Goal: Task Accomplishment & Management: Complete application form

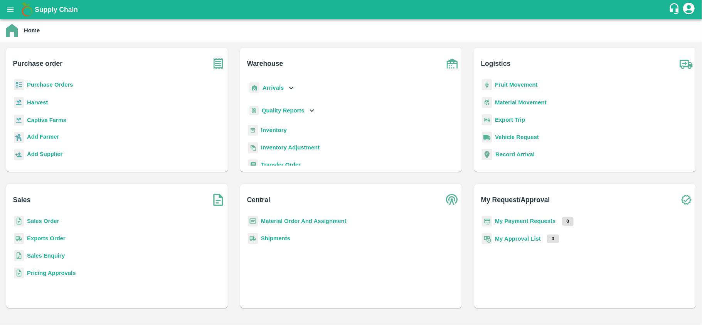
click at [59, 89] on div "Purchase Orders" at bounding box center [116, 87] width 209 height 17
click at [56, 88] on p "Purchase Orders" at bounding box center [50, 85] width 46 height 8
click at [284, 113] on b "Quality Reports" at bounding box center [283, 111] width 43 height 6
click at [278, 147] on span "Purchase Order" at bounding box center [288, 145] width 40 height 8
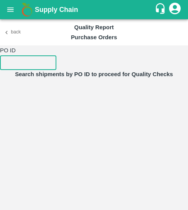
click at [54, 65] on input "number" at bounding box center [28, 63] width 56 height 15
paste input "170740"
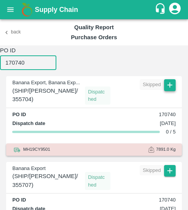
type input "170740"
click at [170, 89] on icon "button" at bounding box center [169, 85] width 8 height 8
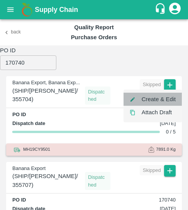
click at [163, 99] on li "Create & Edit" at bounding box center [152, 99] width 58 height 13
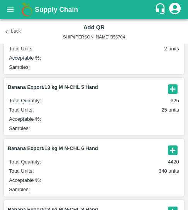
scroll to position [72, 0]
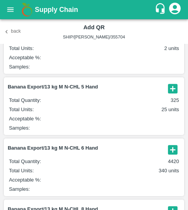
click at [174, 150] on icon "button" at bounding box center [172, 149] width 9 height 9
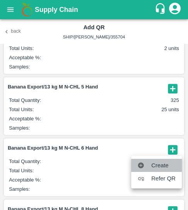
click at [161, 162] on span "Create" at bounding box center [163, 165] width 24 height 8
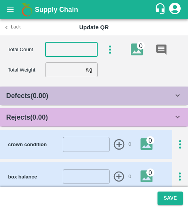
click at [64, 54] on input "number" at bounding box center [71, 49] width 52 height 15
type input "6"
click at [67, 66] on input "number" at bounding box center [63, 69] width 37 height 15
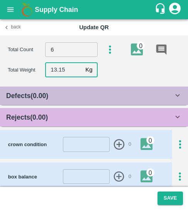
type input "13.15"
click at [45, 116] on b "Rejects ( 0.00 )" at bounding box center [27, 118] width 42 height 8
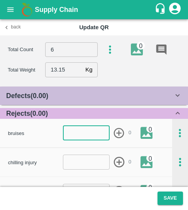
click at [79, 132] on input "number" at bounding box center [86, 133] width 47 height 15
type input "-6"
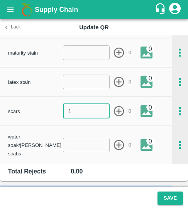
type input "1"
click at [118, 117] on icon "button" at bounding box center [119, 111] width 13 height 13
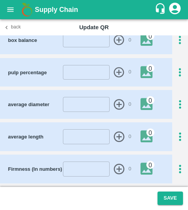
scroll to position [418, 0]
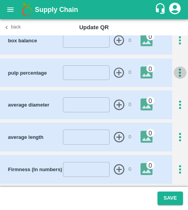
click at [178, 67] on icon "button" at bounding box center [179, 73] width 13 height 13
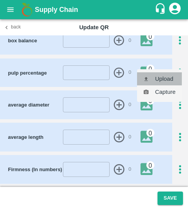
click at [166, 84] on li "Upload" at bounding box center [159, 78] width 45 height 13
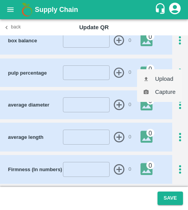
type input "C:\fakepath\WhatsApp Image [DATE] at 10.07.37_22074b8a.jpg"
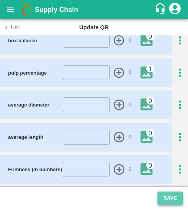
click at [173, 193] on button "Save" at bounding box center [169, 198] width 25 height 13
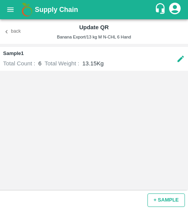
click at [155, 198] on button "+ SAMPLE" at bounding box center [165, 200] width 37 height 13
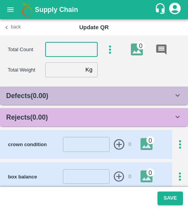
click at [67, 52] on input "number" at bounding box center [71, 49] width 52 height 15
type input "6"
click at [67, 71] on input "number" at bounding box center [63, 69] width 37 height 15
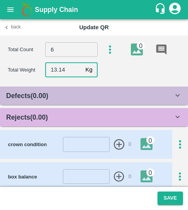
type input "13.14"
click at [89, 116] on div "Rejects ( 0.00 )" at bounding box center [89, 117] width 167 height 11
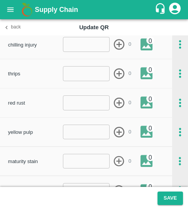
scroll to position [115, 0]
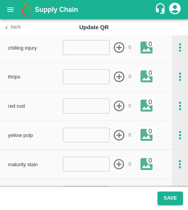
click at [74, 78] on input "number" at bounding box center [86, 76] width 47 height 15
type input "1"
click at [120, 79] on icon "button" at bounding box center [119, 77] width 13 height 13
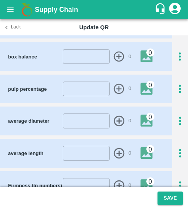
scroll to position [497, 0]
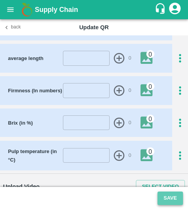
click at [165, 196] on button "Save" at bounding box center [169, 198] width 25 height 13
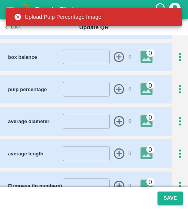
scroll to position [401, 0]
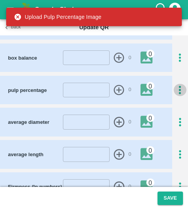
click at [175, 85] on icon "button" at bounding box center [179, 90] width 13 height 13
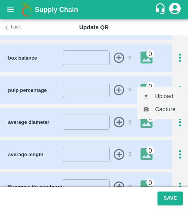
drag, startPoint x: 162, startPoint y: 106, endPoint x: 153, endPoint y: 95, distance: 14.8
click at [153, 95] on ul "Upload Capture" at bounding box center [159, 103] width 45 height 33
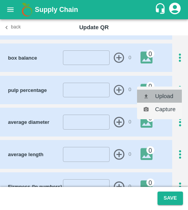
click at [153, 95] on li "Upload" at bounding box center [159, 96] width 45 height 13
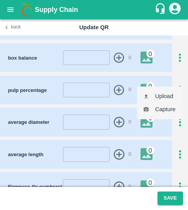
type input "C:\fakepath\WhatsApp Image [DATE] 10.07.39_f6b2d9fa.jpg"
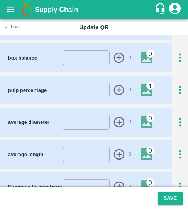
click at [177, 208] on footer "Save" at bounding box center [94, 198] width 188 height 23
click at [173, 203] on button "Save" at bounding box center [169, 198] width 25 height 13
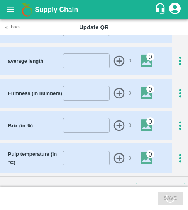
scroll to position [497, 0]
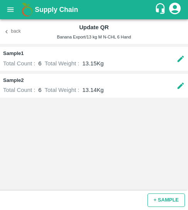
click at [163, 197] on button "+ SAMPLE" at bounding box center [165, 200] width 37 height 13
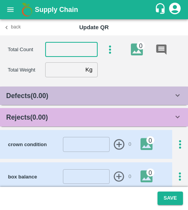
click at [56, 46] on input "number" at bounding box center [71, 49] width 52 height 15
type input "6"
click at [59, 72] on input "number" at bounding box center [63, 69] width 37 height 15
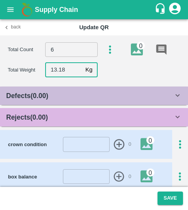
type input "13.18"
click at [47, 116] on b "Rejects ( 0.00 )" at bounding box center [27, 118] width 42 height 8
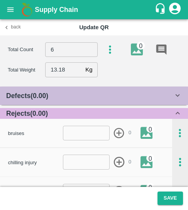
click at [77, 139] on input "number" at bounding box center [86, 133] width 47 height 15
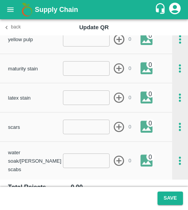
scroll to position [221, 0]
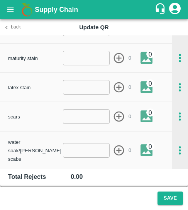
type input "-1"
click at [74, 117] on input "number" at bounding box center [86, 116] width 47 height 15
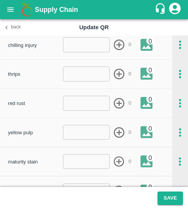
scroll to position [117, 0]
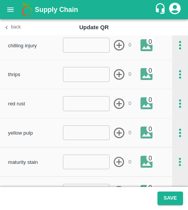
type input "1"
click at [77, 81] on input "number" at bounding box center [86, 74] width 47 height 15
type input "1"
click at [119, 73] on icon "button" at bounding box center [119, 74] width 13 height 13
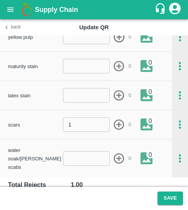
scroll to position [214, 0]
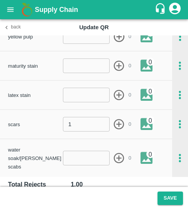
click at [119, 126] on icon "button" at bounding box center [119, 124] width 13 height 13
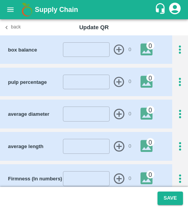
scroll to position [410, 0]
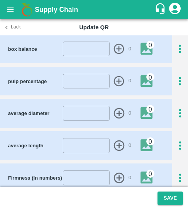
click at [179, 77] on icon "button" at bounding box center [180, 81] width 2 height 8
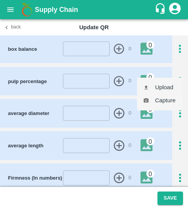
click at [158, 88] on li "Upload" at bounding box center [159, 87] width 45 height 13
type input "C:\fakepath\WhatsApp Image [DATE] at 10.07.38_5669d4f4.jpg"
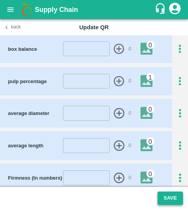
click at [174, 194] on button "Save" at bounding box center [169, 198] width 25 height 13
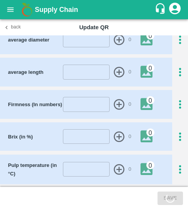
scroll to position [497, 0]
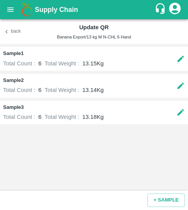
click at [8, 34] on icon "button" at bounding box center [6, 31] width 7 height 7
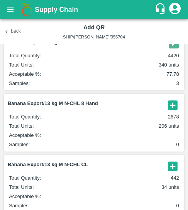
scroll to position [184, 0]
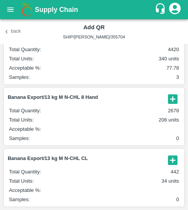
click at [170, 96] on icon "button" at bounding box center [172, 98] width 9 height 9
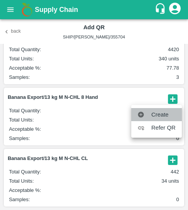
click at [153, 113] on span "Create" at bounding box center [163, 115] width 24 height 8
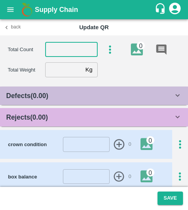
click at [70, 49] on input "number" at bounding box center [71, 49] width 52 height 15
type input "8"
click at [61, 77] on input "number" at bounding box center [63, 69] width 37 height 15
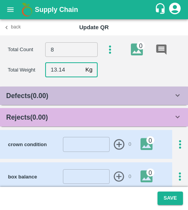
type input "13.14"
click at [75, 113] on div "Rejects ( 0.00 )" at bounding box center [89, 117] width 167 height 11
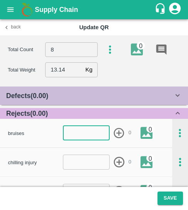
click at [86, 128] on input "number" at bounding box center [86, 133] width 47 height 15
type input "1"
click at [118, 135] on icon "button" at bounding box center [119, 133] width 10 height 10
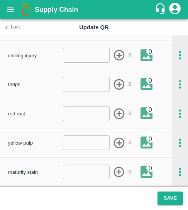
scroll to position [108, 0]
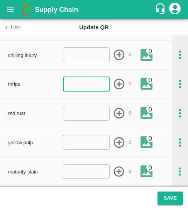
click at [73, 90] on input "number" at bounding box center [86, 84] width 47 height 15
type input "1"
click at [121, 82] on icon "button" at bounding box center [119, 84] width 13 height 13
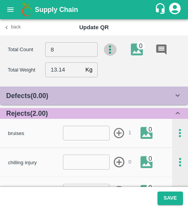
click at [108, 51] on icon "button" at bounding box center [110, 50] width 13 height 13
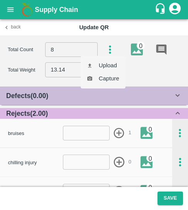
click at [106, 67] on li "Upload" at bounding box center [103, 65] width 45 height 13
type input "C:\fakepath\WhatsApp Image [DATE] at 23.32.28_00877e5b.jpg"
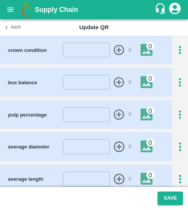
scroll to position [376, 0]
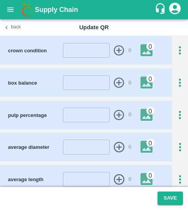
click at [178, 109] on icon "button" at bounding box center [179, 115] width 13 height 13
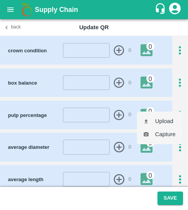
click at [163, 120] on li "Upload" at bounding box center [159, 121] width 45 height 13
type input "C:\fakepath\WhatsApp Image [DATE] at 23.32.29_62e8b1af.jpg"
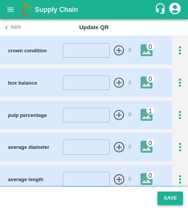
click at [168, 198] on button "Save" at bounding box center [169, 198] width 25 height 13
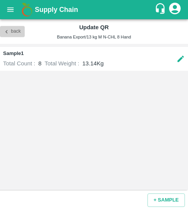
click at [16, 28] on button "Back" at bounding box center [12, 31] width 25 height 11
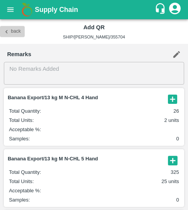
click at [19, 31] on button "Back" at bounding box center [12, 31] width 25 height 11
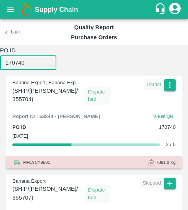
click at [37, 64] on input "170740" at bounding box center [28, 63] width 56 height 15
click at [8, 64] on input "170740" at bounding box center [28, 63] width 56 height 15
paste input "1886"
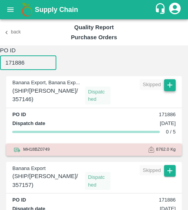
type input "171886"
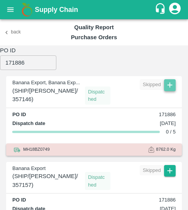
click at [165, 84] on icon "button" at bounding box center [169, 85] width 8 height 8
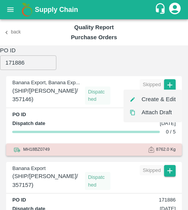
click at [158, 100] on li "Create & Edit" at bounding box center [152, 99] width 58 height 13
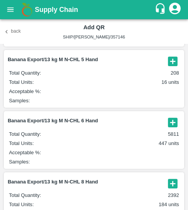
scroll to position [100, 0]
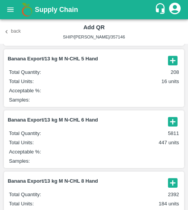
click at [168, 123] on icon "button" at bounding box center [172, 121] width 9 height 9
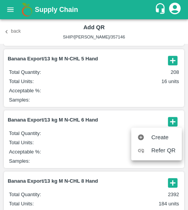
click at [155, 136] on span "Create" at bounding box center [163, 137] width 24 height 8
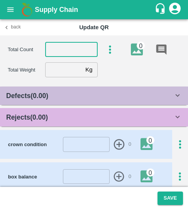
click at [68, 52] on input "number" at bounding box center [71, 49] width 52 height 15
type input "6"
click at [65, 72] on input "number" at bounding box center [63, 69] width 37 height 15
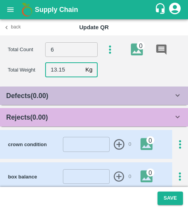
type input "13.15"
click at [75, 119] on div "Rejects ( 0.00 )" at bounding box center [89, 117] width 167 height 11
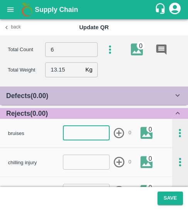
click at [87, 140] on input "number" at bounding box center [86, 133] width 47 height 15
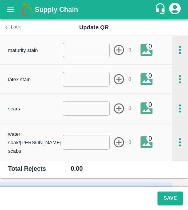
scroll to position [230, 0]
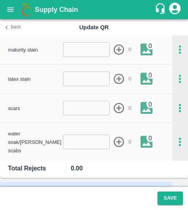
type input "1"
click at [93, 111] on input "number" at bounding box center [86, 108] width 47 height 15
type input "1"
click at [119, 112] on icon "button" at bounding box center [119, 108] width 13 height 13
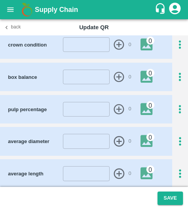
scroll to position [382, 0]
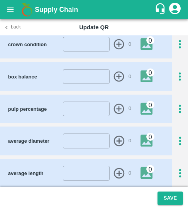
click at [175, 103] on icon "button" at bounding box center [179, 109] width 13 height 13
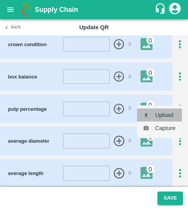
click at [163, 112] on li "Upload" at bounding box center [159, 115] width 45 height 13
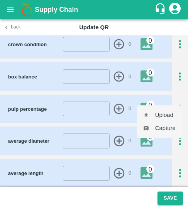
type input "C:\fakepath\WhatsApp Image [DATE] at 23.32.29_35c64638.jpg"
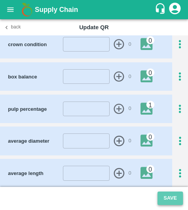
click at [167, 194] on button "Save" at bounding box center [169, 198] width 25 height 13
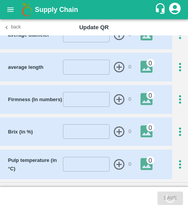
scroll to position [497, 0]
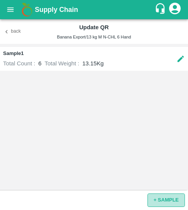
click at [167, 197] on button "+ SAMPLE" at bounding box center [165, 200] width 37 height 13
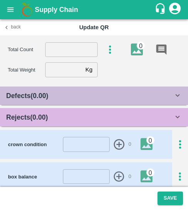
click at [76, 53] on input "number" at bounding box center [71, 49] width 52 height 15
type input "6"
click at [61, 80] on section "Total Count 6 ​ 0 Total Weight Kg ​" at bounding box center [94, 59] width 188 height 48
click at [55, 71] on input "number" at bounding box center [63, 69] width 37 height 15
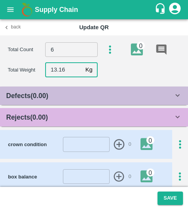
type input "13.16"
click at [49, 123] on div "Rejects ( 0.00 )" at bounding box center [94, 117] width 188 height 19
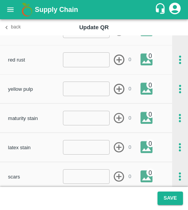
scroll to position [187, 0]
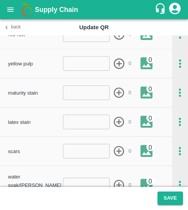
click at [78, 152] on input "number" at bounding box center [86, 151] width 47 height 15
type input "1"
click at [118, 151] on icon "button" at bounding box center [119, 151] width 10 height 10
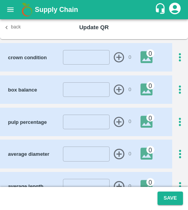
scroll to position [369, 0]
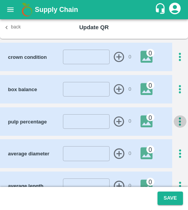
click at [182, 116] on icon "button" at bounding box center [179, 122] width 13 height 13
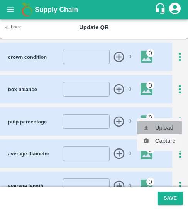
click at [163, 127] on li "Upload" at bounding box center [159, 127] width 45 height 13
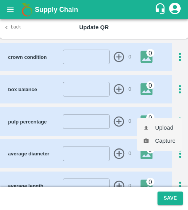
type input "C:\fakepath\WhatsApp Image [DATE] 23.32.30_ece7bbe0.jpg"
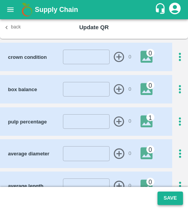
click at [179, 198] on button "Save" at bounding box center [169, 198] width 25 height 13
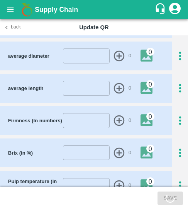
scroll to position [497, 0]
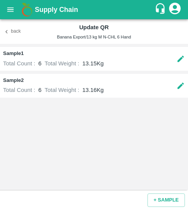
click at [155, 193] on div "+ SAMPLE" at bounding box center [94, 201] width 188 height 20
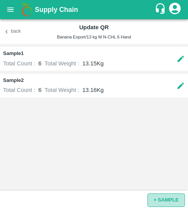
click at [163, 206] on button "+ SAMPLE" at bounding box center [165, 200] width 37 height 13
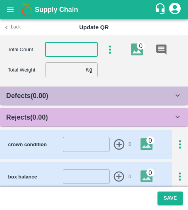
click at [64, 47] on input "number" at bounding box center [71, 49] width 52 height 15
type input "6"
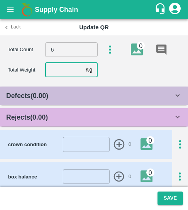
click at [54, 66] on input "number" at bounding box center [63, 69] width 37 height 15
type input "13.18"
click at [25, 121] on b "Rejects ( 0.00 )" at bounding box center [27, 118] width 42 height 8
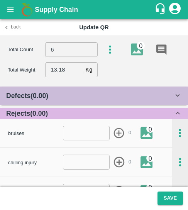
click at [80, 141] on div "bruises ​ 0 0" at bounding box center [90, 133] width 164 height 16
click at [77, 138] on input "number" at bounding box center [86, 133] width 47 height 15
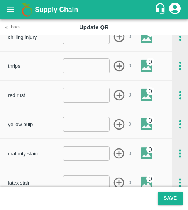
type input "-1"
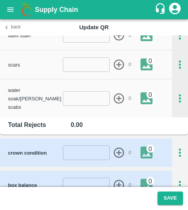
scroll to position [274, 0]
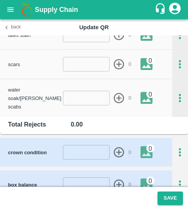
click at [73, 70] on input "number" at bounding box center [86, 64] width 47 height 15
type input "1"
click at [118, 66] on icon "button" at bounding box center [119, 64] width 10 height 10
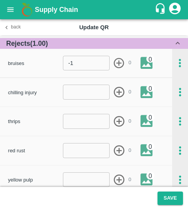
scroll to position [70, 0]
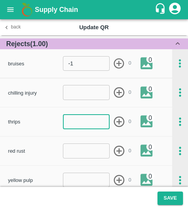
click at [82, 120] on input "number" at bounding box center [86, 121] width 47 height 15
type input "1"
click at [119, 127] on icon "button" at bounding box center [119, 122] width 10 height 10
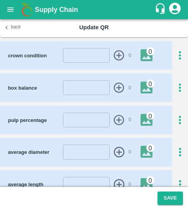
scroll to position [371, 0]
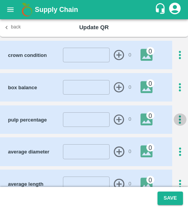
click at [181, 114] on icon "button" at bounding box center [179, 120] width 13 height 13
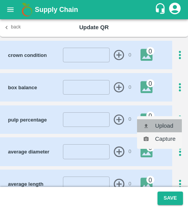
click at [166, 130] on li "Upload" at bounding box center [159, 125] width 45 height 13
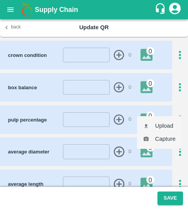
type input "C:\fakepath\WhatsApp Image [DATE] at 23.32.29_364fc426.jpg"
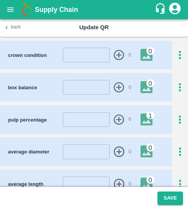
scroll to position [0, 0]
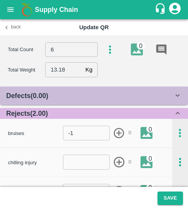
click at [103, 52] on div "Total Count 6 ​ 0" at bounding box center [98, 50] width 180 height 16
click at [108, 52] on icon "button" at bounding box center [110, 50] width 13 height 13
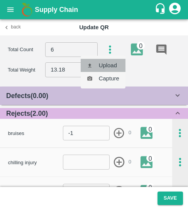
drag, startPoint x: 105, startPoint y: 65, endPoint x: 111, endPoint y: 71, distance: 9.3
click at [111, 71] on li "Upload" at bounding box center [103, 65] width 45 height 13
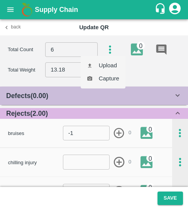
click at [170, 203] on div at bounding box center [94, 105] width 188 height 210
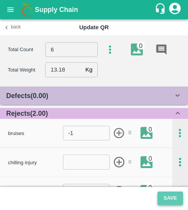
click at [169, 203] on button "Save" at bounding box center [169, 198] width 25 height 13
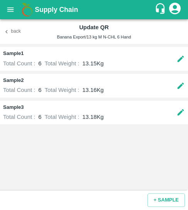
click at [145, 159] on div "Sample 1 Total Count : 6 Total Weight : 13.15 Kg Sample 2 Total Count : 6 Total…" at bounding box center [94, 117] width 188 height 147
click at [16, 31] on button "Back" at bounding box center [12, 31] width 25 height 11
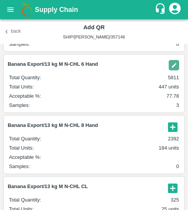
scroll to position [156, 0]
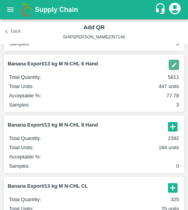
click at [172, 128] on icon "button" at bounding box center [172, 126] width 9 height 9
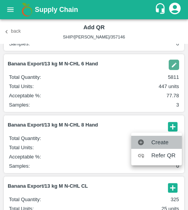
click at [156, 143] on span "Create" at bounding box center [163, 142] width 24 height 8
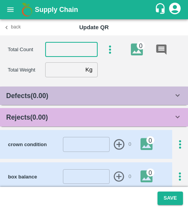
click at [63, 54] on input "number" at bounding box center [71, 49] width 52 height 15
type input "6"
click at [67, 67] on input "number" at bounding box center [63, 69] width 37 height 15
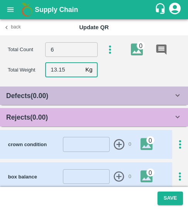
type input "13.15"
click at [48, 118] on b "Rejects ( 0.00 )" at bounding box center [27, 118] width 42 height 8
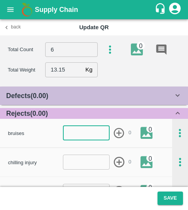
click at [76, 139] on input "number" at bounding box center [86, 133] width 47 height 15
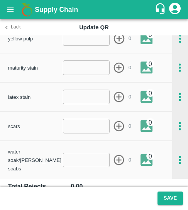
scroll to position [212, 0]
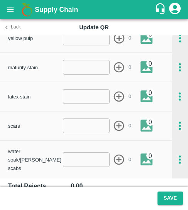
type input "-1"
click at [77, 126] on input "number" at bounding box center [86, 126] width 47 height 15
type input "1"
click at [119, 126] on icon "button" at bounding box center [119, 126] width 10 height 10
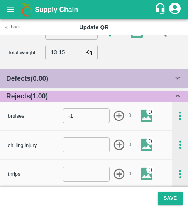
scroll to position [17, 0]
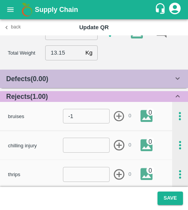
click at [73, 79] on div "Defects ( 0.00 )" at bounding box center [89, 79] width 167 height 11
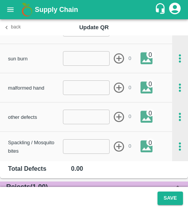
scroll to position [698, 0]
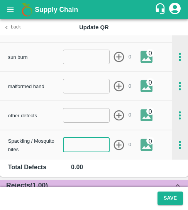
click at [96, 146] on input "number" at bounding box center [86, 145] width 47 height 15
type input "1"
click at [114, 147] on icon "button" at bounding box center [119, 145] width 10 height 10
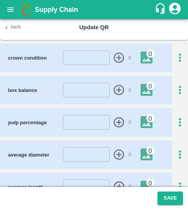
scroll to position [1138, 0]
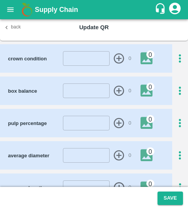
click at [175, 118] on icon "button" at bounding box center [179, 123] width 13 height 13
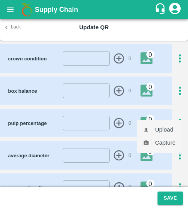
click at [161, 130] on li "Upload" at bounding box center [159, 129] width 45 height 13
type input "C:\fakepath\WhatsApp Image [DATE] 23.32.30_ece7bbe0.jpg"
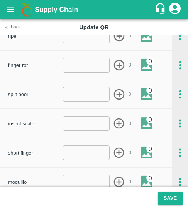
scroll to position [0, 0]
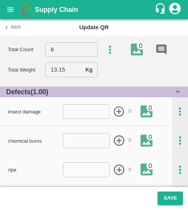
click at [107, 50] on icon "button" at bounding box center [110, 50] width 13 height 13
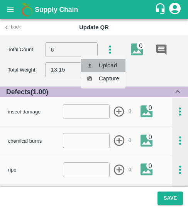
click at [105, 64] on li "Upload" at bounding box center [103, 65] width 45 height 13
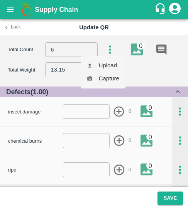
type input "C:\fakepath\WhatsApp Image [DATE] at 15.48.20_3a79af4d.jpg"
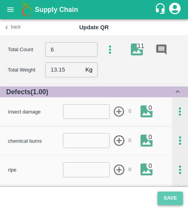
click at [167, 198] on button "Save" at bounding box center [169, 198] width 25 height 13
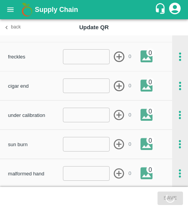
scroll to position [611, 0]
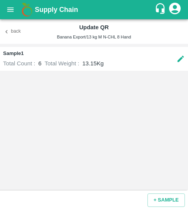
click at [178, 61] on icon at bounding box center [180, 59] width 7 height 7
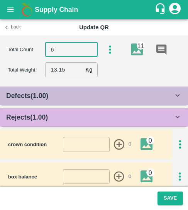
click at [69, 47] on input "6" at bounding box center [71, 49] width 52 height 15
type input "8"
click at [67, 67] on input "13.15" at bounding box center [63, 69] width 37 height 15
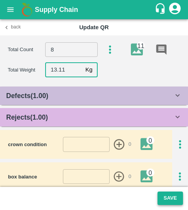
type input "13.11"
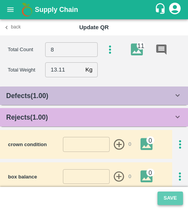
click at [168, 192] on button "Save" at bounding box center [169, 198] width 25 height 13
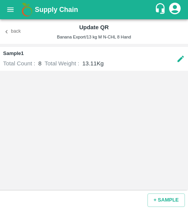
click at [18, 32] on button "Back" at bounding box center [12, 31] width 25 height 11
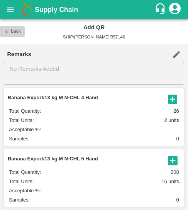
click at [12, 34] on button "Back" at bounding box center [12, 31] width 25 height 11
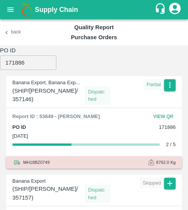
click at [22, 60] on input "171886" at bounding box center [28, 63] width 56 height 15
paste input "2332"
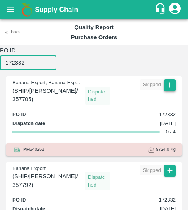
type input "172332"
click at [166, 88] on icon "button" at bounding box center [169, 85] width 8 height 8
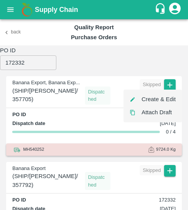
click at [158, 97] on li "Create & Edit" at bounding box center [152, 99] width 58 height 13
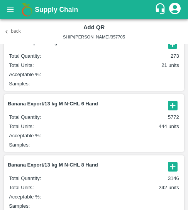
scroll to position [56, 0]
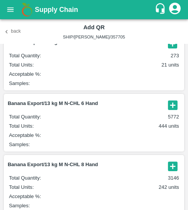
click at [171, 113] on article "Banana Export/13 kg M N-CHL 6 Hand Total Quantity : 5772 Total Units : 444 unit…" at bounding box center [94, 122] width 180 height 57
click at [170, 106] on icon "button" at bounding box center [172, 105] width 9 height 9
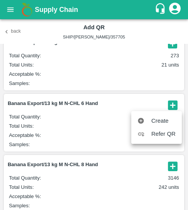
click at [157, 116] on li "Create" at bounding box center [156, 120] width 50 height 13
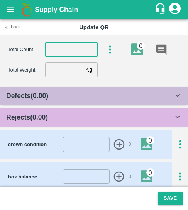
click at [65, 53] on input "number" at bounding box center [71, 49] width 52 height 15
type input "6"
click at [59, 71] on input "number" at bounding box center [63, 69] width 37 height 15
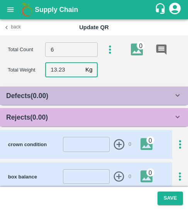
type input "13.23"
click at [87, 118] on div "Rejects ( 0.00 )" at bounding box center [89, 117] width 167 height 11
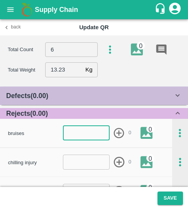
click at [97, 136] on input "number" at bounding box center [86, 133] width 47 height 15
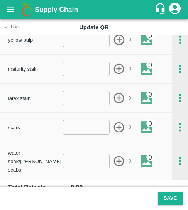
scroll to position [215, 0]
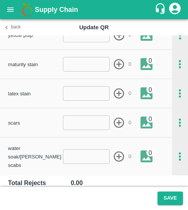
type input "-1"
click at [81, 126] on input "number" at bounding box center [86, 123] width 47 height 15
type input "1"
click at [121, 127] on icon "button" at bounding box center [119, 123] width 10 height 10
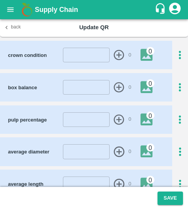
scroll to position [371, 0]
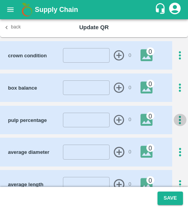
click at [178, 114] on icon "button" at bounding box center [179, 120] width 13 height 13
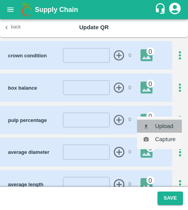
click at [164, 124] on li "Upload" at bounding box center [159, 126] width 45 height 13
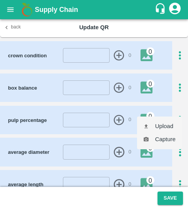
click at [151, 125] on li "Upload" at bounding box center [159, 126] width 45 height 13
type input "C:\fakepath\WhatsApp Image [DATE] 23.30.04_d1455c7f.jpg"
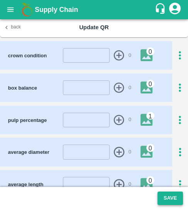
click at [169, 205] on button "Save" at bounding box center [169, 198] width 25 height 13
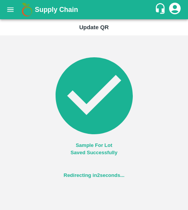
click at [60, 87] on icon at bounding box center [94, 95] width 77 height 77
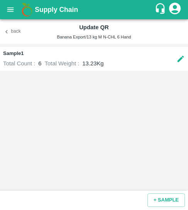
click at [19, 23] on div "Back Update QR Banana Export/13 kg M N-CHL 6 Hand" at bounding box center [94, 31] width 188 height 25
click at [12, 31] on button "Back" at bounding box center [12, 31] width 25 height 11
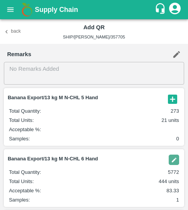
click at [15, 32] on button "Back" at bounding box center [12, 31] width 25 height 11
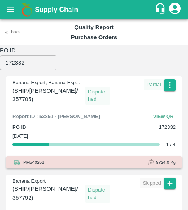
click at [174, 86] on div "Banana Export, Banana Exp... ( SHIP/[PERSON_NAME]/357705 ) Dispatched Partial" at bounding box center [93, 90] width 175 height 29
click at [172, 86] on icon "button" at bounding box center [169, 85] width 8 height 8
click at [161, 99] on li "Edit" at bounding box center [162, 100] width 34 height 13
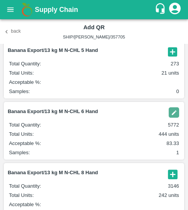
scroll to position [49, 0]
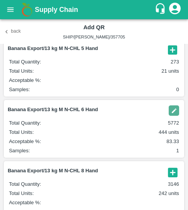
click at [172, 110] on img "button" at bounding box center [173, 111] width 10 height 10
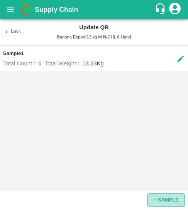
click at [157, 199] on button "+ SAMPLE" at bounding box center [165, 200] width 37 height 13
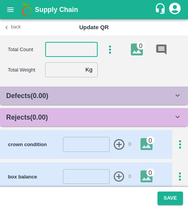
click at [61, 50] on input "number" at bounding box center [71, 49] width 52 height 15
type input "6"
click at [56, 69] on input "number" at bounding box center [63, 69] width 37 height 15
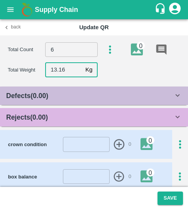
type input "13.16"
click at [70, 119] on div "Rejects ( 0.00 )" at bounding box center [89, 117] width 167 height 11
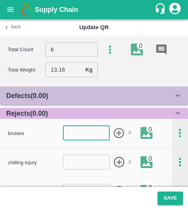
click at [86, 135] on input "number" at bounding box center [86, 133] width 47 height 15
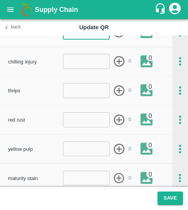
type input "-4"
click at [79, 124] on input "number" at bounding box center [86, 120] width 47 height 15
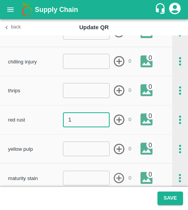
type input "1"
click at [118, 123] on icon "button" at bounding box center [119, 120] width 13 height 13
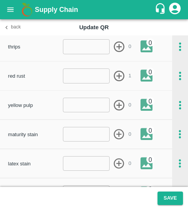
scroll to position [144, 0]
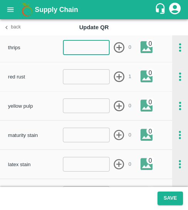
click at [85, 54] on input "number" at bounding box center [86, 47] width 47 height 15
type input "1"
click at [117, 52] on icon "button" at bounding box center [119, 47] width 10 height 10
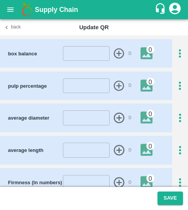
scroll to position [402, 0]
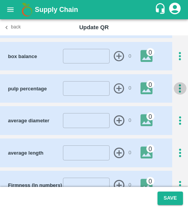
click at [177, 82] on icon "button" at bounding box center [179, 88] width 13 height 13
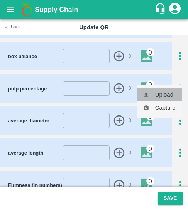
click at [167, 95] on li "Upload" at bounding box center [159, 94] width 45 height 13
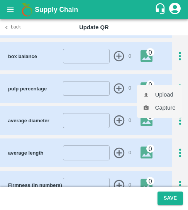
type input "C:\fakepath\WhatsApp Image [DATE] at 08.19.25_5c0afcf8.jpg"
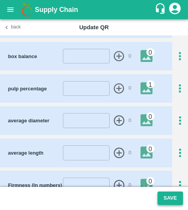
click at [167, 197] on button "Save" at bounding box center [169, 198] width 25 height 13
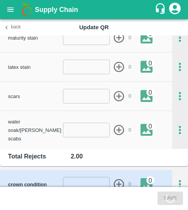
scroll to position [241, 0]
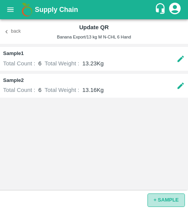
click at [169, 202] on button "+ SAMPLE" at bounding box center [165, 200] width 37 height 13
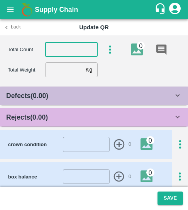
click at [74, 56] on input "number" at bounding box center [71, 49] width 52 height 15
type input "6"
click at [57, 72] on input "number" at bounding box center [63, 69] width 37 height 15
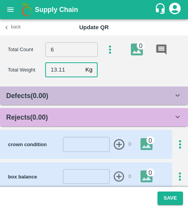
type input "13.11"
click at [59, 116] on div "Rejects ( 0.00 )" at bounding box center [89, 117] width 167 height 11
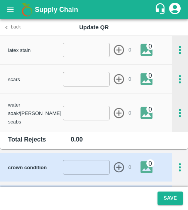
scroll to position [259, 0]
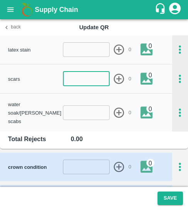
click at [75, 84] on input "number" at bounding box center [86, 79] width 47 height 15
type input "1"
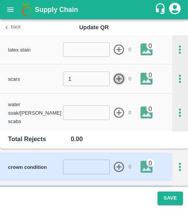
click at [118, 82] on icon "button" at bounding box center [119, 79] width 13 height 13
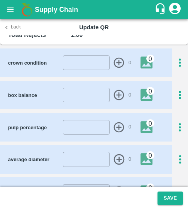
scroll to position [364, 0]
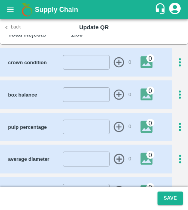
click at [178, 124] on icon "button" at bounding box center [179, 127] width 13 height 13
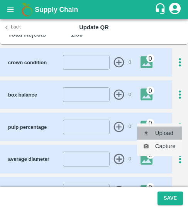
click at [160, 135] on li "Upload" at bounding box center [159, 133] width 45 height 13
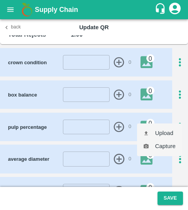
type input "C:\fakepath\WhatsApp Image [DATE] 08.19.24_d889be87.jpg"
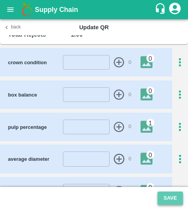
click at [168, 201] on button "Save" at bounding box center [169, 198] width 25 height 13
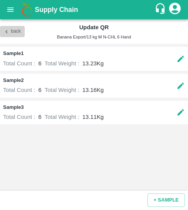
click at [13, 34] on button "Back" at bounding box center [12, 31] width 25 height 11
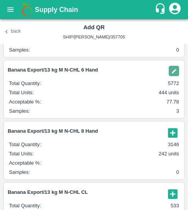
scroll to position [95, 0]
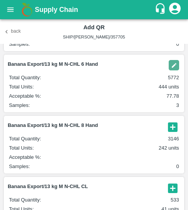
click at [170, 66] on img "button" at bounding box center [173, 65] width 10 height 10
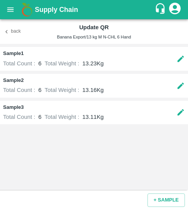
click at [182, 112] on icon at bounding box center [180, 112] width 7 height 7
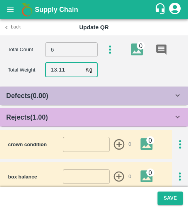
click at [76, 67] on input "13.11" at bounding box center [63, 69] width 37 height 15
type input "13.18"
click at [168, 196] on button "Save" at bounding box center [169, 198] width 25 height 13
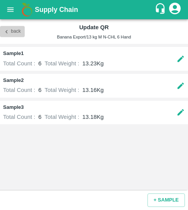
click at [13, 31] on button "Back" at bounding box center [12, 31] width 25 height 11
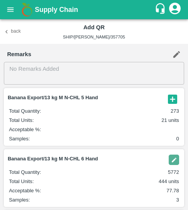
click at [172, 163] on img "button" at bounding box center [173, 160] width 10 height 10
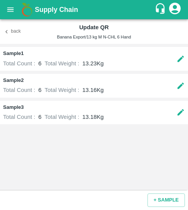
click at [177, 59] on icon at bounding box center [180, 59] width 8 height 8
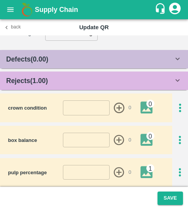
scroll to position [37, 0]
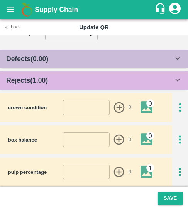
click at [8, 22] on button "Back" at bounding box center [12, 27] width 25 height 11
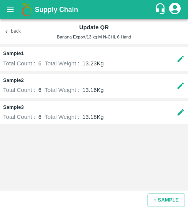
click at [178, 92] on div at bounding box center [180, 86] width 8 height 18
click at [178, 86] on icon at bounding box center [180, 86] width 8 height 8
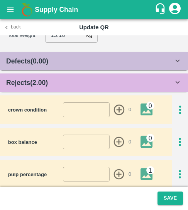
scroll to position [35, 0]
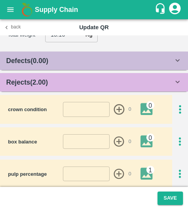
click at [77, 91] on div "Rejects ( 2.00 )" at bounding box center [94, 82] width 188 height 19
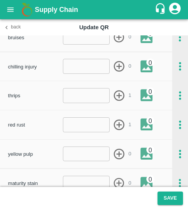
scroll to position [96, 0]
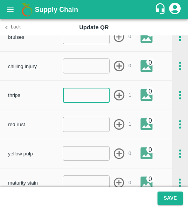
click at [95, 92] on input "number" at bounding box center [86, 95] width 47 height 15
type input "-1"
click at [119, 98] on icon "button" at bounding box center [119, 95] width 13 height 13
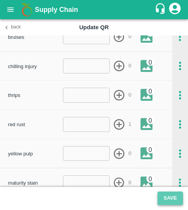
click at [166, 197] on button "Save" at bounding box center [169, 198] width 25 height 13
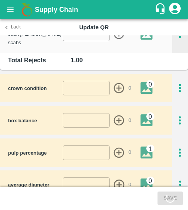
scroll to position [364, 0]
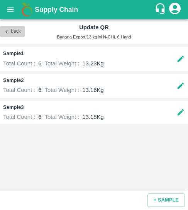
click at [11, 32] on button "Back" at bounding box center [12, 31] width 25 height 11
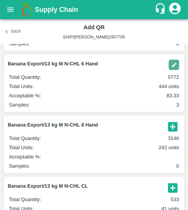
scroll to position [96, 0]
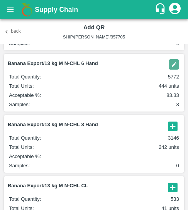
click at [171, 128] on icon "button" at bounding box center [172, 126] width 13 height 13
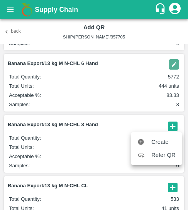
click at [157, 141] on span "Create" at bounding box center [163, 142] width 24 height 8
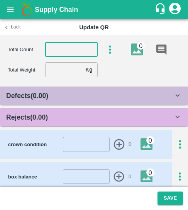
click at [74, 56] on input "number" at bounding box center [71, 49] width 52 height 15
type input "9"
type input "8"
click at [58, 72] on input "number" at bounding box center [63, 69] width 37 height 15
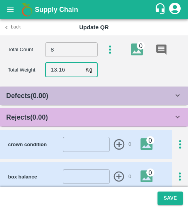
type input "13.16"
click at [72, 123] on div "Rejects ( 0.00 )" at bounding box center [94, 117] width 188 height 19
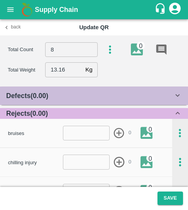
click at [81, 134] on input "number" at bounding box center [86, 133] width 47 height 15
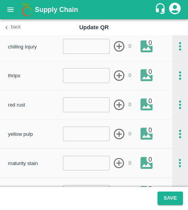
scroll to position [116, 0]
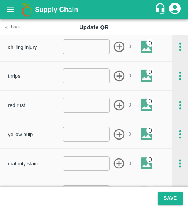
type input "1"
click at [78, 78] on input "number" at bounding box center [86, 76] width 47 height 15
type input "1"
click at [117, 79] on icon "button" at bounding box center [119, 76] width 13 height 13
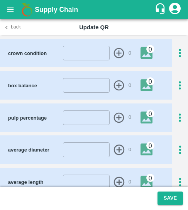
scroll to position [373, 0]
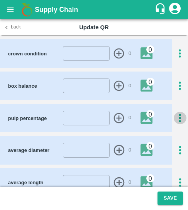
click at [177, 112] on icon "button" at bounding box center [179, 118] width 13 height 13
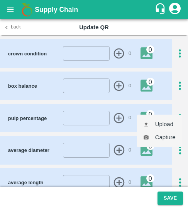
click at [160, 122] on li "Upload" at bounding box center [159, 124] width 45 height 13
type input "C:\fakepath\WhatsApp Image [DATE] at 08.19.25_5c0afcf8.jpg"
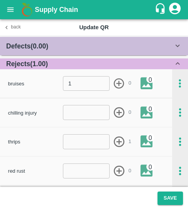
scroll to position [0, 0]
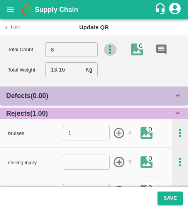
click at [109, 54] on icon "button" at bounding box center [110, 49] width 2 height 8
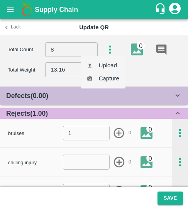
click at [105, 66] on li "Upload" at bounding box center [103, 65] width 45 height 13
type input "C:\fakepath\WhatsApp Image [DATE] at 08.19.06_7b9864f9.jpg"
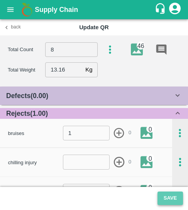
click at [170, 198] on button "Save" at bounding box center [169, 198] width 25 height 13
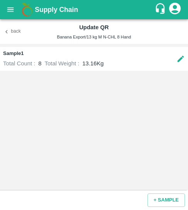
click at [17, 36] on button "Back" at bounding box center [12, 31] width 25 height 11
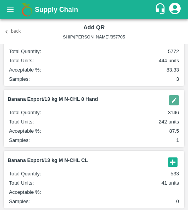
scroll to position [123, 0]
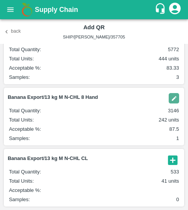
click at [12, 35] on button "Back" at bounding box center [12, 31] width 25 height 11
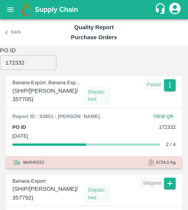
click at [20, 66] on input "172332" at bounding box center [28, 63] width 56 height 15
paste input "28"
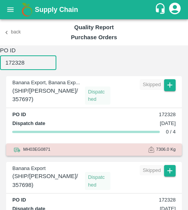
type input "172328"
click at [27, 66] on input "172328" at bounding box center [28, 63] width 56 height 15
click at [169, 90] on button "button" at bounding box center [170, 85] width 12 height 12
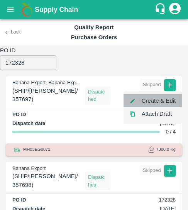
click at [160, 101] on li "Create & Edit" at bounding box center [152, 100] width 58 height 13
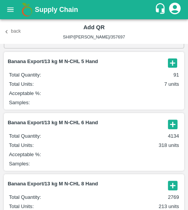
scroll to position [37, 0]
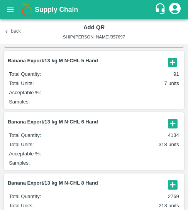
click at [172, 124] on icon "button" at bounding box center [172, 124] width 13 height 13
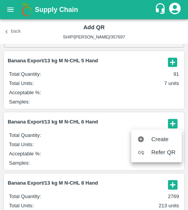
click at [155, 142] on span "Create" at bounding box center [163, 139] width 24 height 8
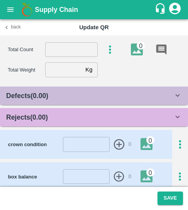
click at [68, 47] on input "number" at bounding box center [71, 49] width 52 height 15
type input "6"
click at [54, 76] on input "number" at bounding box center [63, 69] width 37 height 15
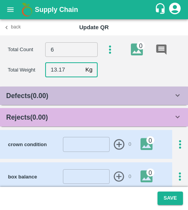
type input "13.17"
click at [42, 120] on b "Rejects ( 0.00 )" at bounding box center [27, 118] width 42 height 8
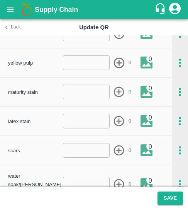
scroll to position [188, 0]
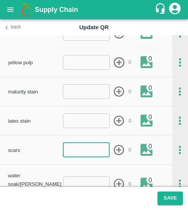
click at [76, 146] on input "number" at bounding box center [86, 150] width 47 height 15
type input "1"
click at [119, 152] on icon "button" at bounding box center [119, 150] width 13 height 13
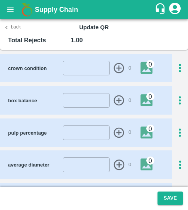
scroll to position [358, 0]
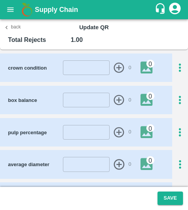
click at [179, 128] on icon "button" at bounding box center [180, 132] width 2 height 8
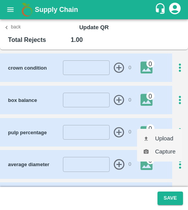
click at [170, 136] on li "Upload" at bounding box center [159, 138] width 45 height 13
type input "C:\fakepath\WhatsApp Image [DATE] at 23.29.58_89e58ad5.jpg"
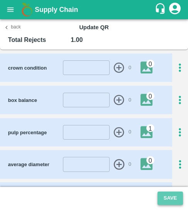
click at [170, 198] on button "Save" at bounding box center [169, 198] width 25 height 13
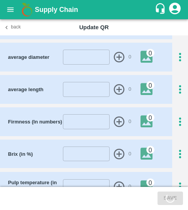
scroll to position [497, 0]
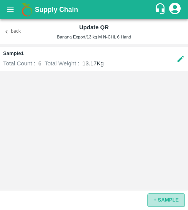
click at [175, 198] on button "+ SAMPLE" at bounding box center [165, 200] width 37 height 13
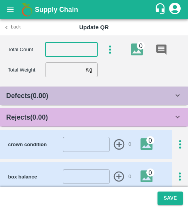
click at [64, 46] on input "number" at bounding box center [71, 49] width 52 height 15
type input "6"
click at [51, 73] on input "number" at bounding box center [63, 69] width 37 height 15
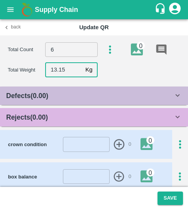
type input "13.15"
click at [53, 113] on div "Rejects ( 0.00 )" at bounding box center [89, 117] width 167 height 11
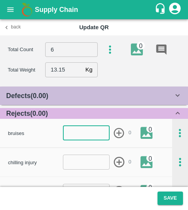
click at [71, 129] on input "number" at bounding box center [86, 133] width 47 height 15
type input "1"
click at [119, 138] on icon "button" at bounding box center [119, 133] width 13 height 13
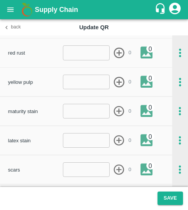
scroll to position [180, 0]
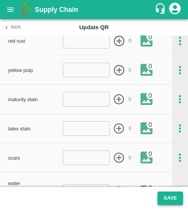
click at [173, 201] on button "Save" at bounding box center [169, 198] width 25 height 13
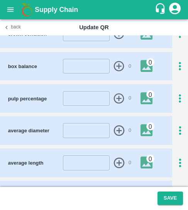
scroll to position [392, 0]
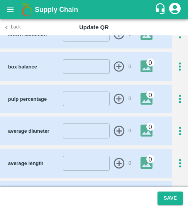
click at [179, 95] on icon "button" at bounding box center [180, 99] width 2 height 8
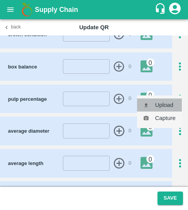
click at [162, 103] on li "Upload" at bounding box center [159, 105] width 45 height 13
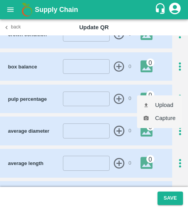
type input "C:\fakepath\WhatsApp Image [DATE] at 23.29.58_94306e4d.jpg"
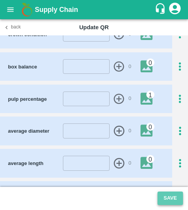
click at [167, 196] on button "Save" at bounding box center [169, 198] width 25 height 13
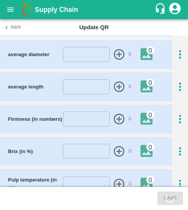
scroll to position [497, 0]
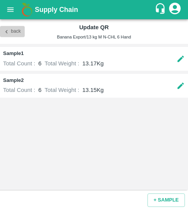
click at [17, 35] on button "Back" at bounding box center [12, 31] width 25 height 11
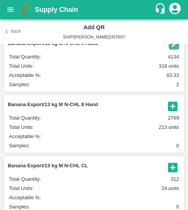
scroll to position [116, 0]
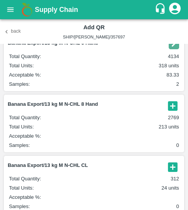
click at [168, 109] on icon "button" at bounding box center [172, 105] width 9 height 9
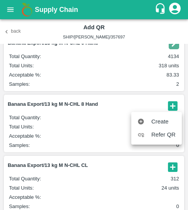
drag, startPoint x: 150, startPoint y: 129, endPoint x: 142, endPoint y: 120, distance: 12.3
click at [142, 120] on ul "Create Refer QR" at bounding box center [156, 128] width 50 height 33
click at [142, 120] on icon at bounding box center [141, 122] width 6 height 6
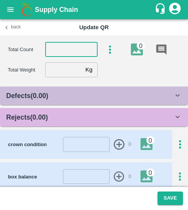
click at [64, 54] on input "number" at bounding box center [71, 49] width 52 height 15
type input "8"
click at [59, 71] on input "number" at bounding box center [63, 69] width 37 height 15
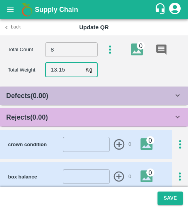
type input "13.15"
click at [83, 120] on div "Rejects ( 0.00 )" at bounding box center [89, 117] width 167 height 11
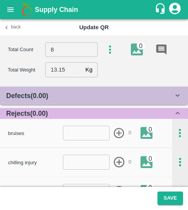
click at [116, 149] on div "chilling injury ​ 0 0" at bounding box center [86, 162] width 172 height 29
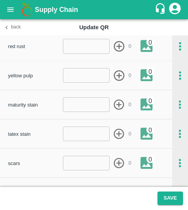
scroll to position [175, 0]
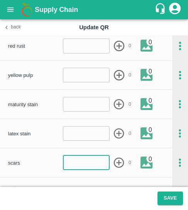
click at [89, 158] on input "number" at bounding box center [86, 163] width 47 height 15
type input "1"
click at [128, 167] on form "1 ​ 0" at bounding box center [97, 163] width 68 height 15
click at [121, 165] on icon "button" at bounding box center [119, 163] width 13 height 13
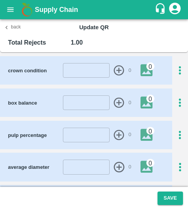
scroll to position [379, 0]
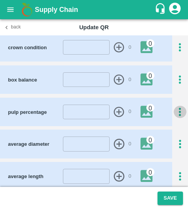
click at [176, 106] on icon "button" at bounding box center [179, 112] width 13 height 13
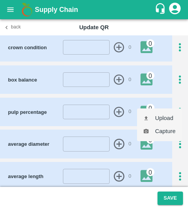
drag, startPoint x: 154, startPoint y: 133, endPoint x: 146, endPoint y: 115, distance: 19.3
click at [146, 115] on ul "Upload Capture" at bounding box center [159, 125] width 45 height 33
click at [146, 116] on icon at bounding box center [146, 119] width 6 height 6
type input "C:\fakepath\WhatsApp Image [DATE] 23.30.04_d1455c7f.jpg"
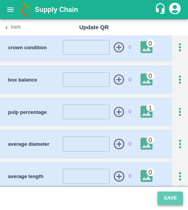
click at [170, 199] on button "Save" at bounding box center [169, 198] width 25 height 13
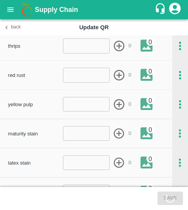
scroll to position [0, 0]
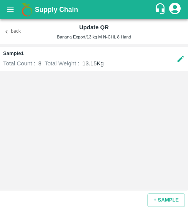
click at [15, 37] on button "Back" at bounding box center [12, 31] width 25 height 11
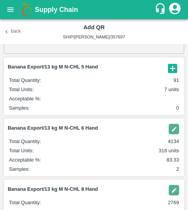
scroll to position [33, 0]
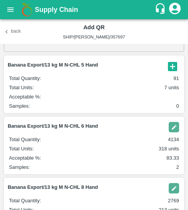
click at [163, 127] on span "Banana Export/13 kg M N-CHL 6 Hand" at bounding box center [87, 126] width 159 height 7
click at [175, 130] on img "button" at bounding box center [173, 127] width 10 height 10
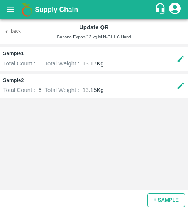
click at [160, 203] on button "+ SAMPLE" at bounding box center [165, 200] width 37 height 13
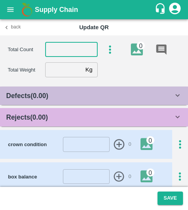
click at [57, 46] on input "number" at bounding box center [71, 49] width 52 height 15
type input "6"
click at [58, 71] on input "number" at bounding box center [63, 69] width 37 height 15
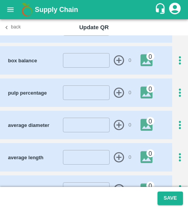
scroll to position [113, 0]
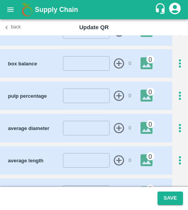
type input "13.16"
click at [177, 99] on icon "button" at bounding box center [179, 96] width 13 height 13
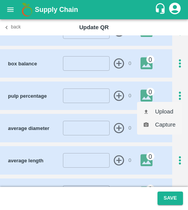
click at [168, 111] on li "Upload" at bounding box center [159, 111] width 45 height 13
type input "C:\fakepath\WhatsApp Image [DATE] 23.30.04_d1455c7f.jpg"
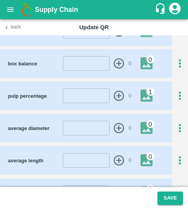
scroll to position [0, 0]
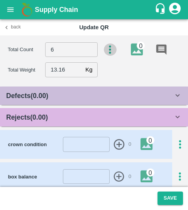
click at [107, 52] on icon "button" at bounding box center [110, 50] width 13 height 13
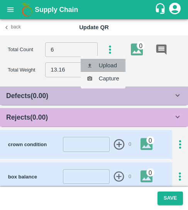
click at [106, 65] on li "Upload" at bounding box center [103, 65] width 45 height 13
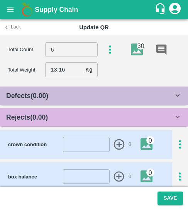
click at [108, 51] on icon "button" at bounding box center [110, 50] width 13 height 13
click at [103, 66] on li "Upload" at bounding box center [103, 65] width 45 height 13
type input "C:\fakepath\WhatsApp Image [DATE] at 08.27.29_8f801311.jpg"
click at [180, 206] on footer "Save" at bounding box center [94, 198] width 188 height 23
click at [172, 199] on button "Save" at bounding box center [169, 198] width 25 height 13
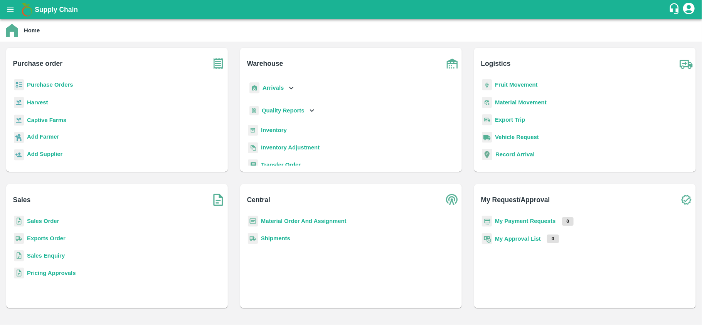
click at [41, 88] on b "Purchase Orders" at bounding box center [50, 85] width 46 height 6
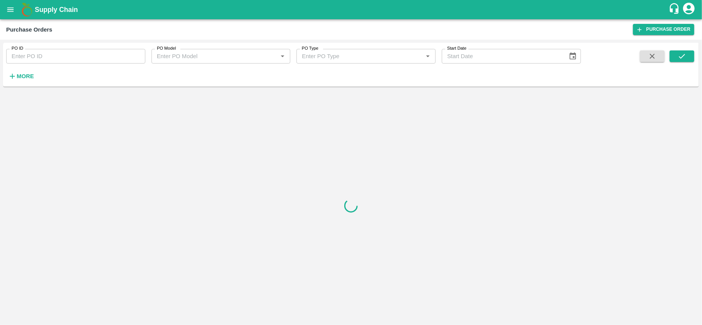
click at [22, 56] on input "PO ID" at bounding box center [75, 56] width 139 height 15
paste input "170740"
type input "170740"
click at [681, 56] on icon "submit" at bounding box center [682, 56] width 8 height 8
